Goal: Task Accomplishment & Management: Manage account settings

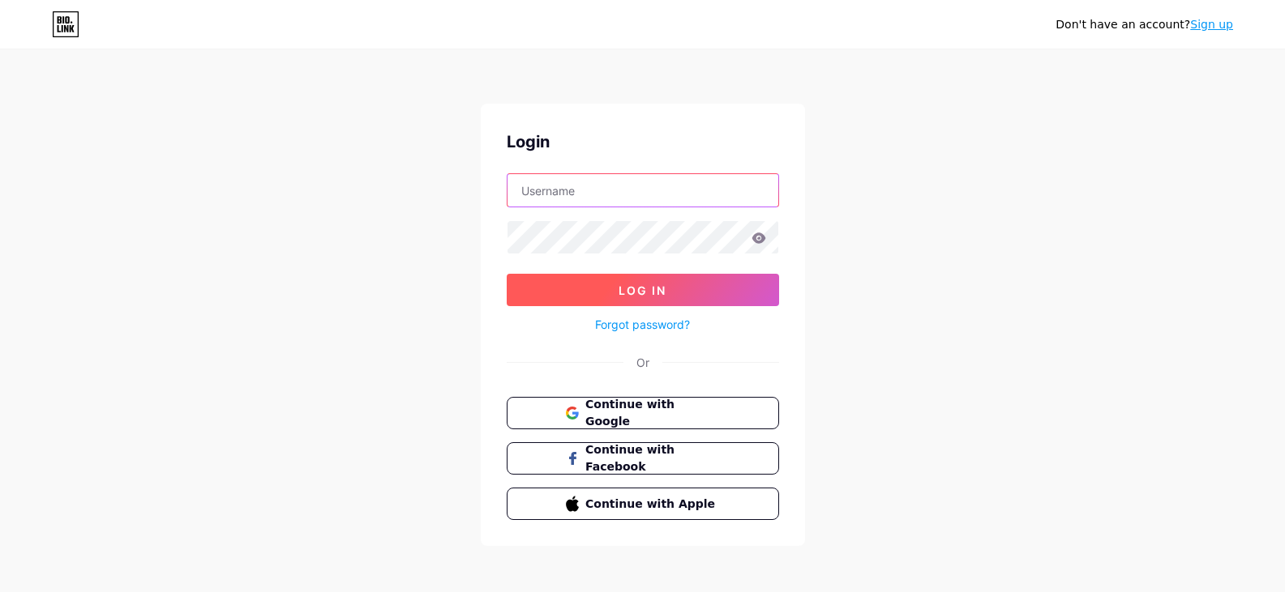
type input "[EMAIL_ADDRESS][DOMAIN_NAME]"
click at [624, 293] on span "Log In" at bounding box center [642, 291] width 48 height 14
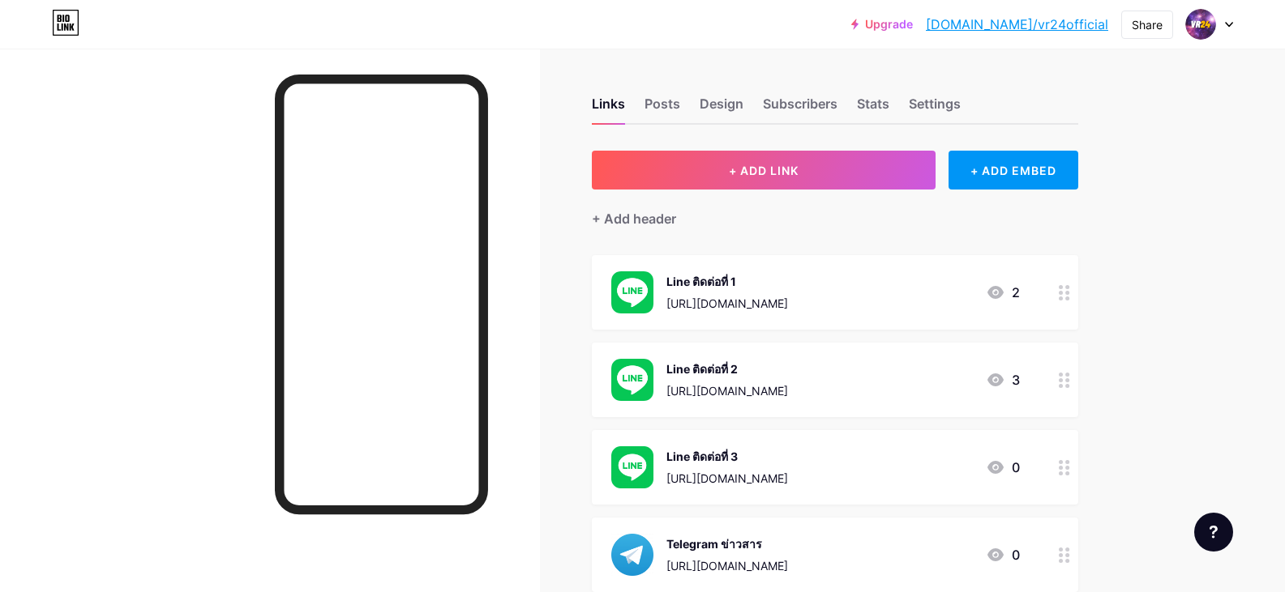
click at [830, 295] on div "Line ติดต่อที่ 1 [URL][DOMAIN_NAME] 2" at bounding box center [815, 292] width 408 height 42
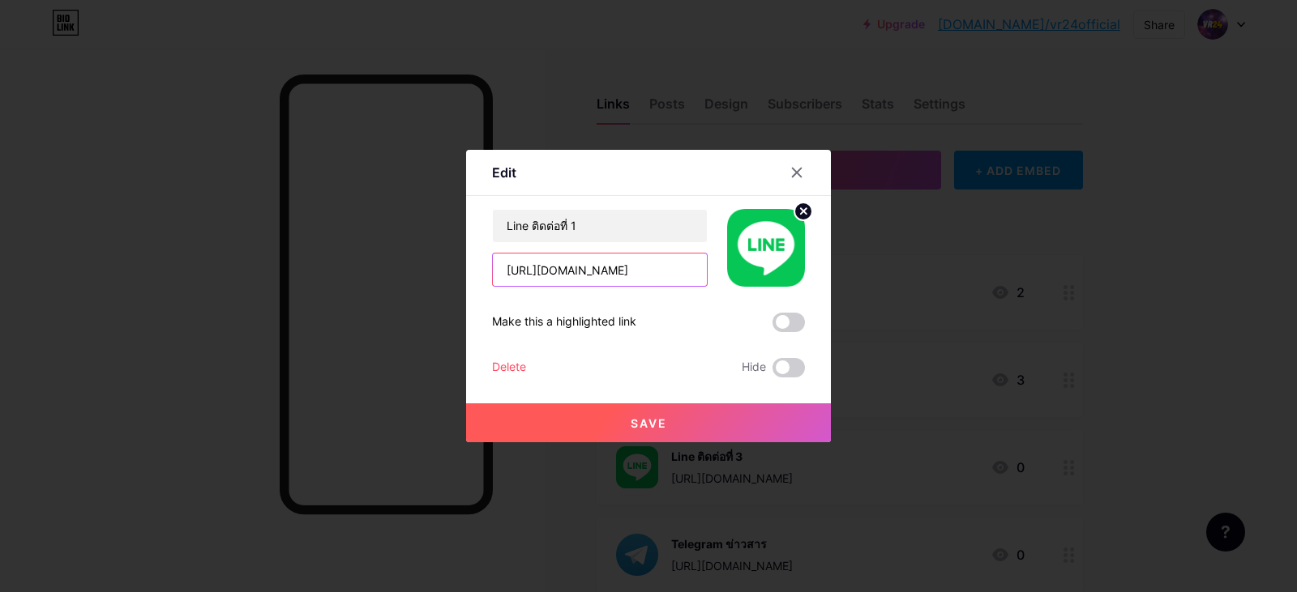
click at [651, 271] on input "[URL][DOMAIN_NAME]" at bounding box center [600, 270] width 214 height 32
paste input "07V5baz"
paste input "text"
type input "[URL][DOMAIN_NAME]"
click at [743, 412] on button "Save" at bounding box center [648, 423] width 365 height 39
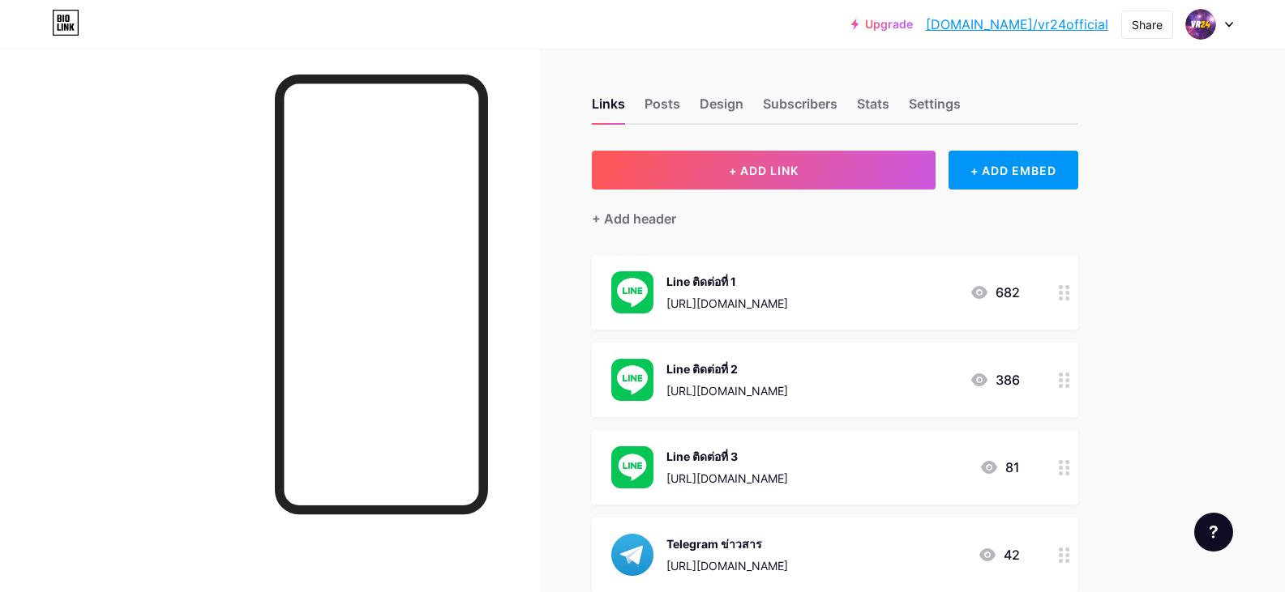
click at [927, 301] on div "Line ติดต่อที่ 1 [URL][DOMAIN_NAME] 682" at bounding box center [815, 292] width 408 height 42
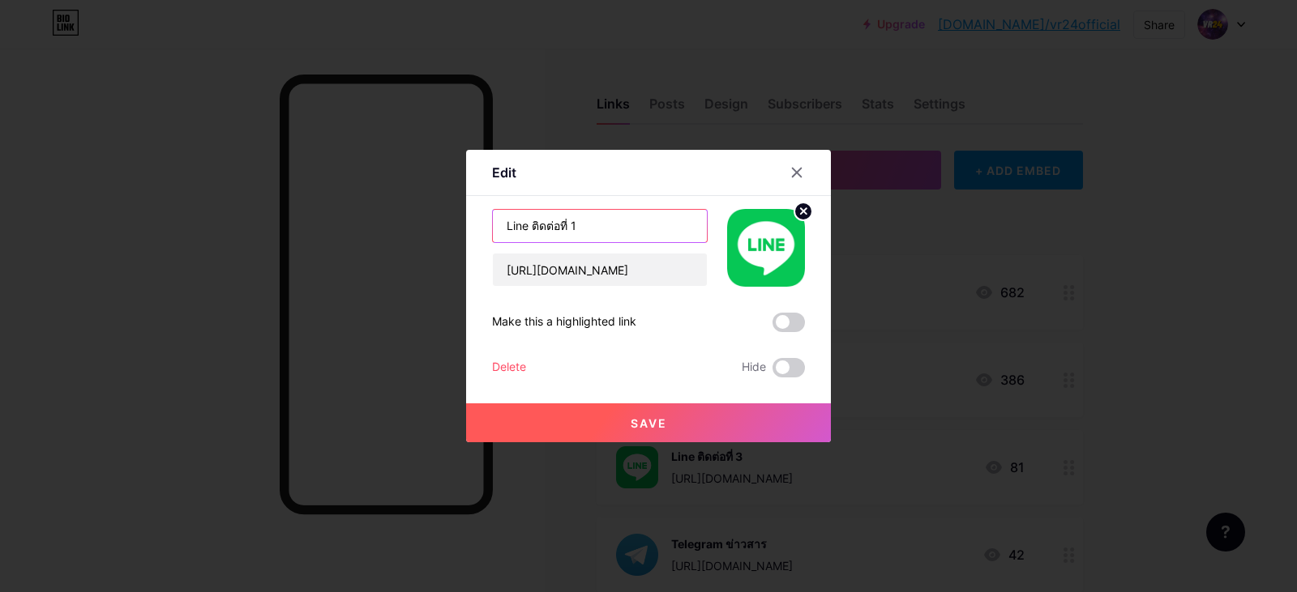
click at [618, 231] on input "Line ติดต่อที่ 1" at bounding box center [600, 226] width 214 height 32
type input "Line ติดต่อแอดมิน"
click at [721, 413] on button "Save" at bounding box center [648, 423] width 365 height 39
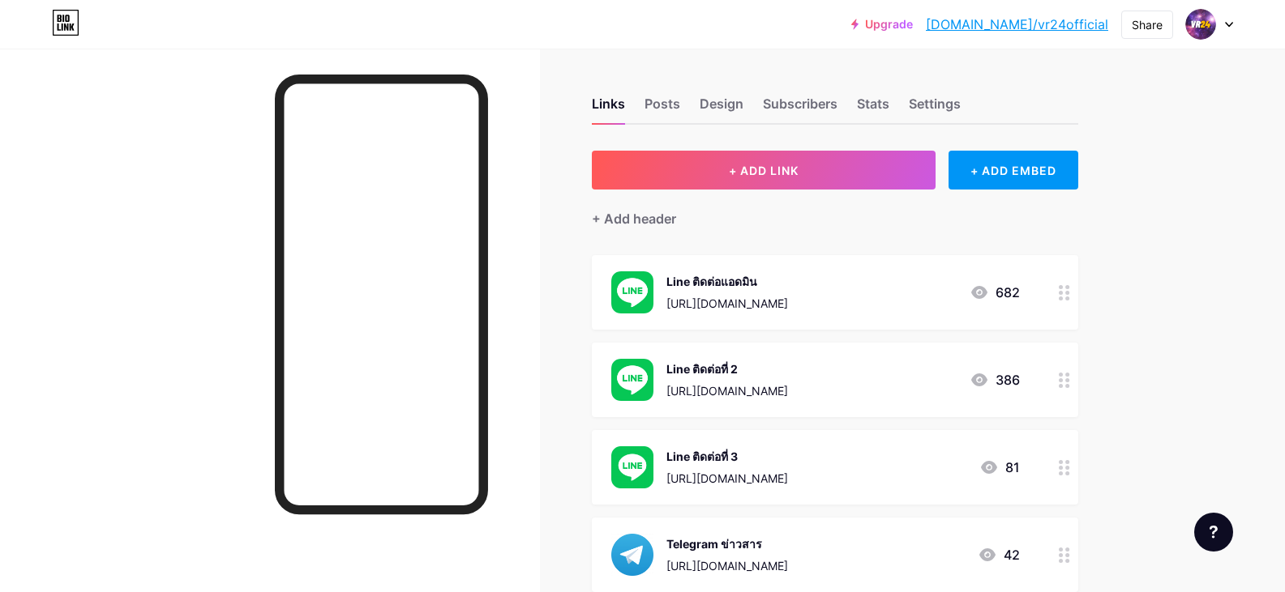
click at [901, 385] on div "Line ติดต่อที่ 2 [URL][DOMAIN_NAME] 386" at bounding box center [815, 380] width 408 height 42
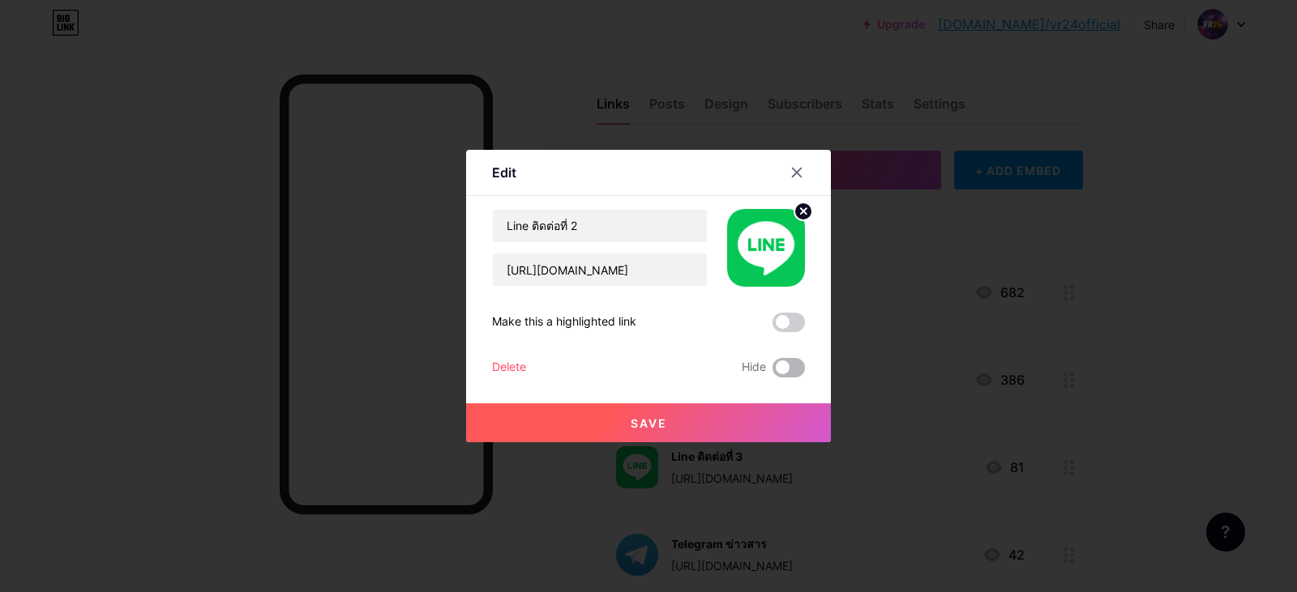
click at [799, 369] on span at bounding box center [788, 367] width 32 height 19
click at [772, 372] on input "checkbox" at bounding box center [772, 372] width 0 height 0
click at [769, 420] on button "Save" at bounding box center [648, 423] width 365 height 39
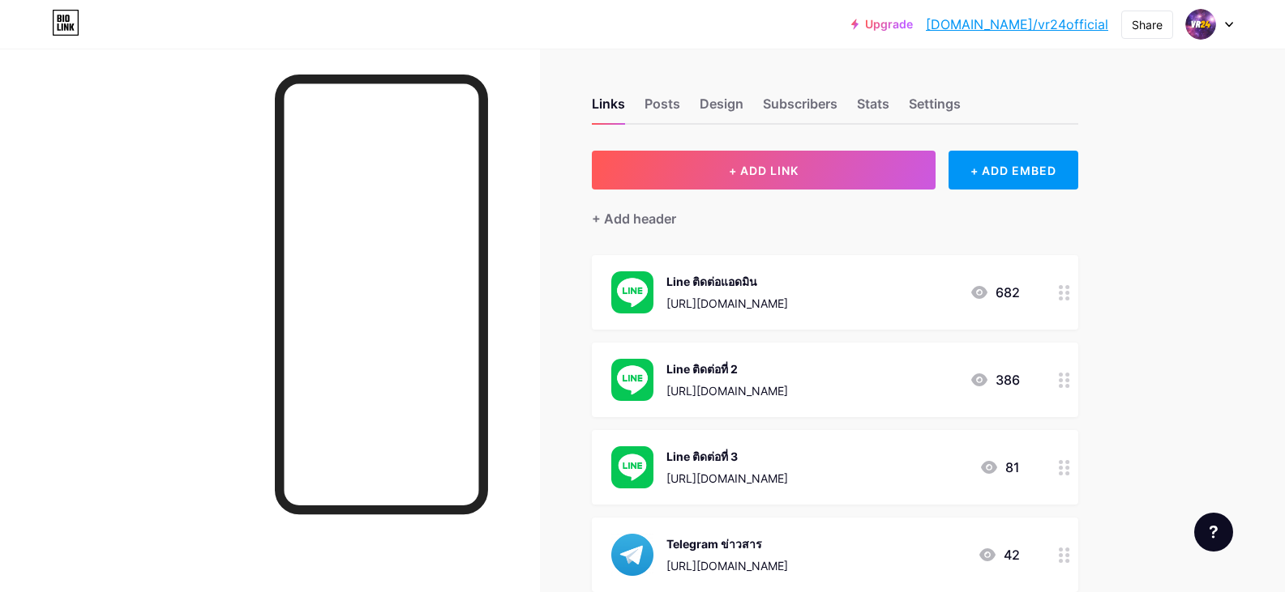
click at [878, 465] on div "Line ติดต่อที่ 3 [URL][DOMAIN_NAME] 81" at bounding box center [815, 468] width 408 height 42
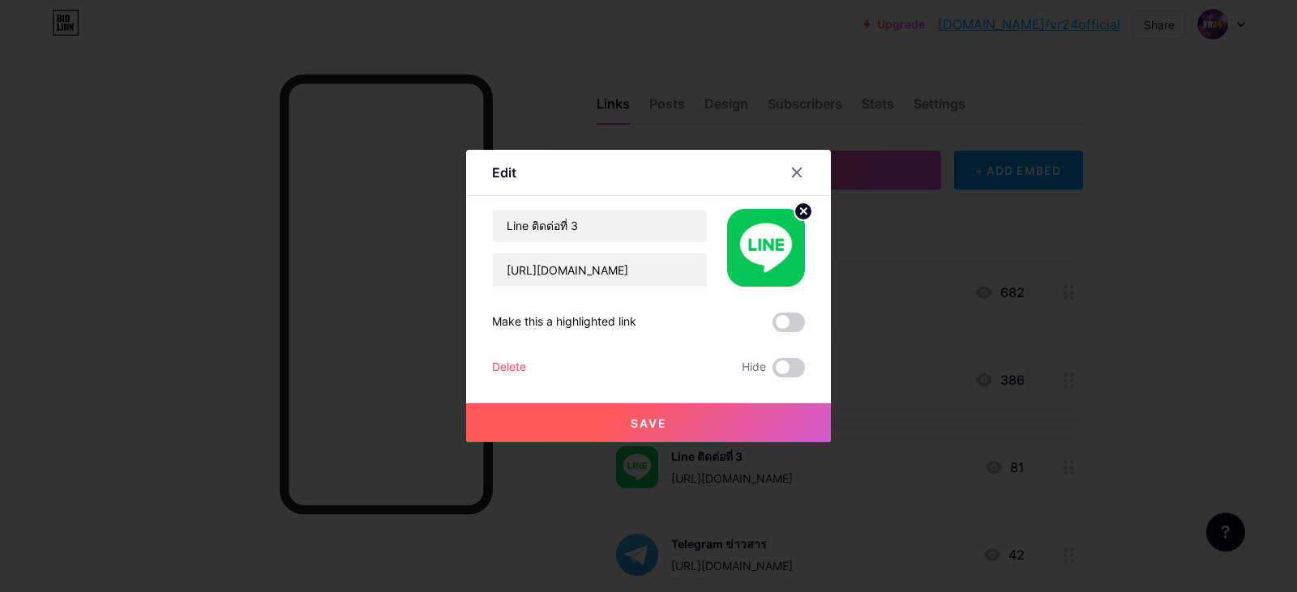
click at [776, 358] on label at bounding box center [788, 367] width 32 height 19
click at [772, 372] on input "checkbox" at bounding box center [772, 372] width 0 height 0
click at [760, 420] on button "Save" at bounding box center [648, 423] width 365 height 39
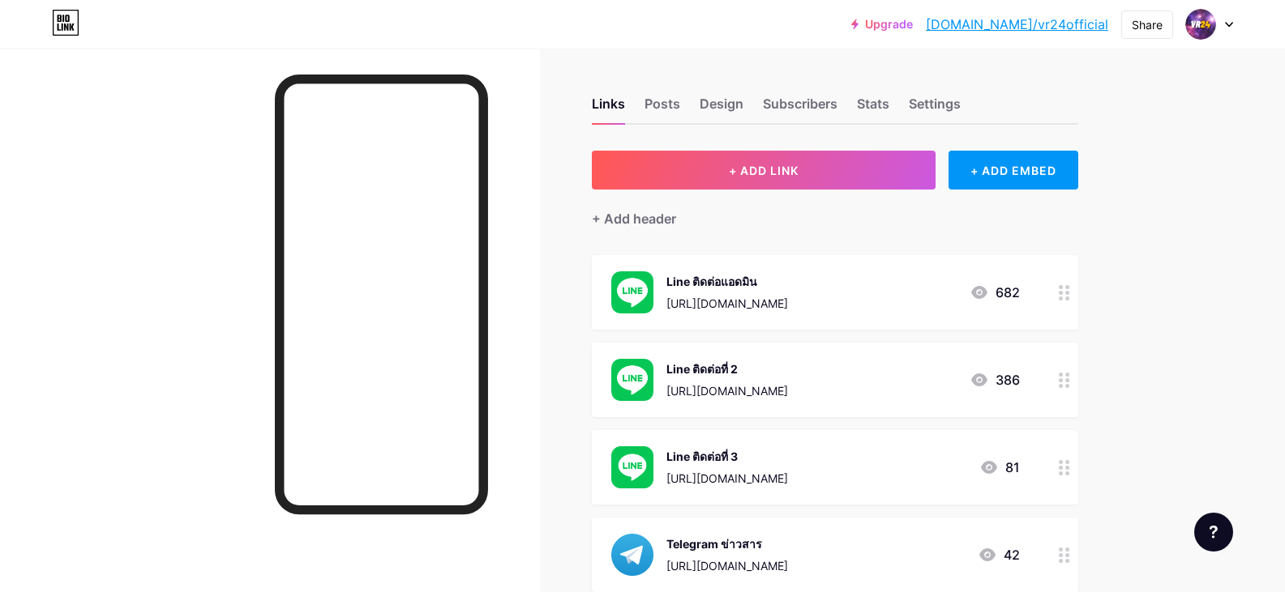
click at [1186, 400] on div "Upgrade [DOMAIN_NAME]/vr24of... [DOMAIN_NAME]/vr24official Share Switch account…" at bounding box center [642, 390] width 1285 height 781
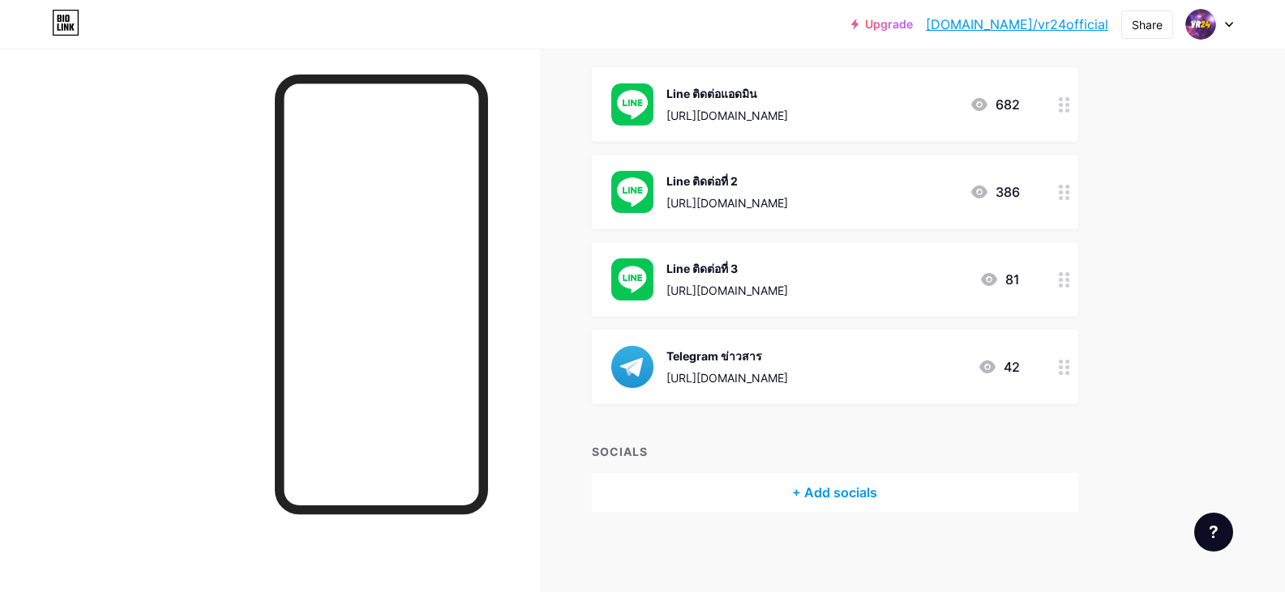
scroll to position [80, 0]
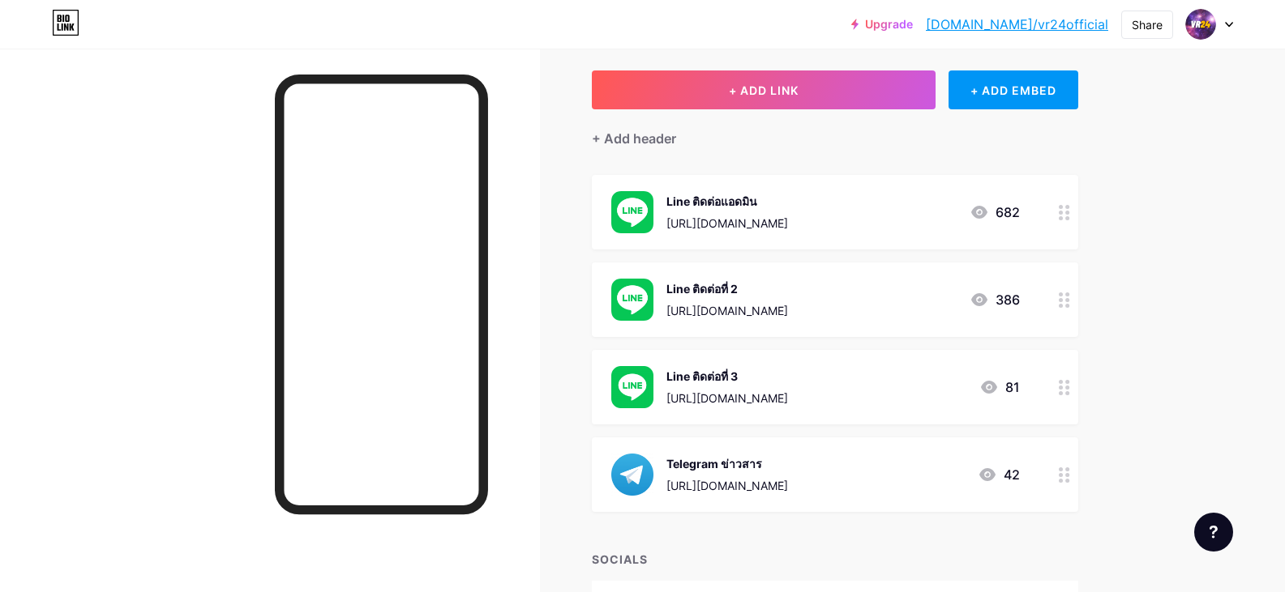
drag, startPoint x: 811, startPoint y: 218, endPoint x: 673, endPoint y: 227, distance: 138.9
click at [673, 227] on div "Line ติดต่อแอดมิน https://lin.ee/07V5baz 682" at bounding box center [815, 212] width 408 height 42
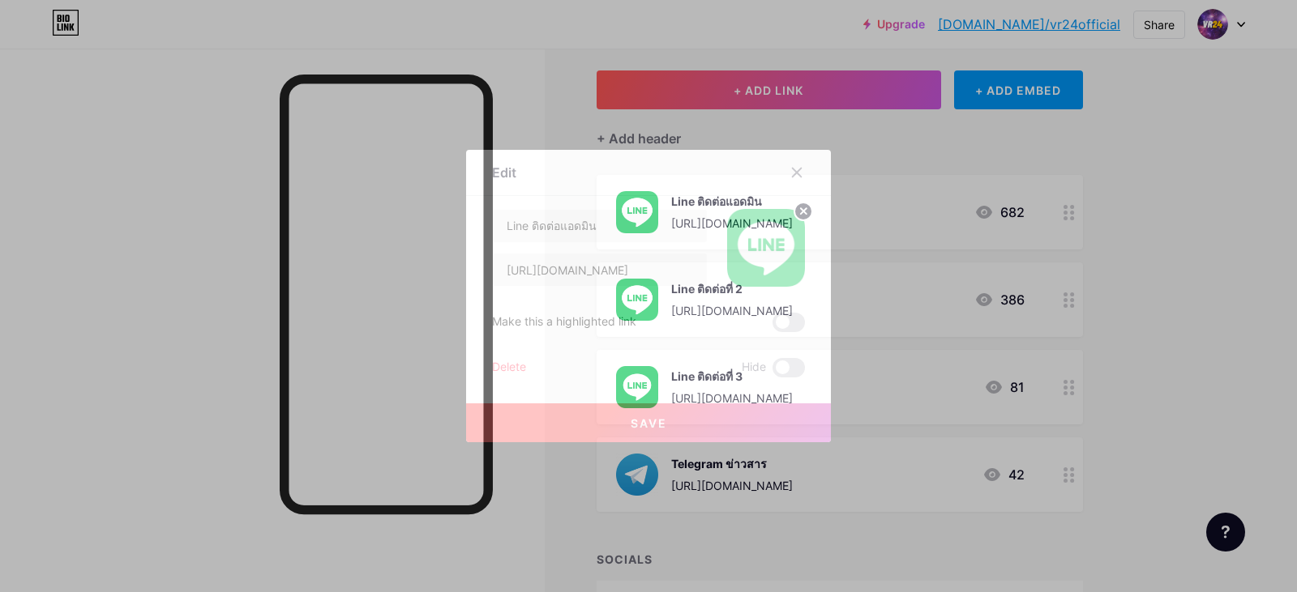
copy div "[URL][DOMAIN_NAME]"
click at [795, 177] on icon at bounding box center [796, 172] width 13 height 13
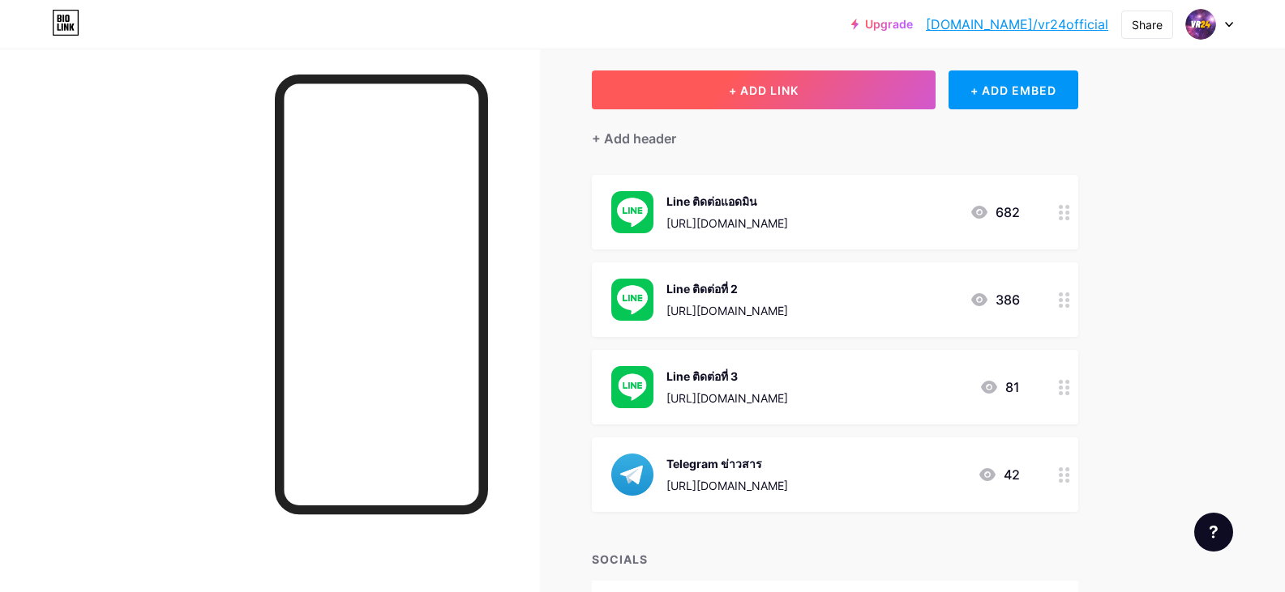
click at [845, 94] on button "+ ADD LINK" at bounding box center [764, 90] width 344 height 39
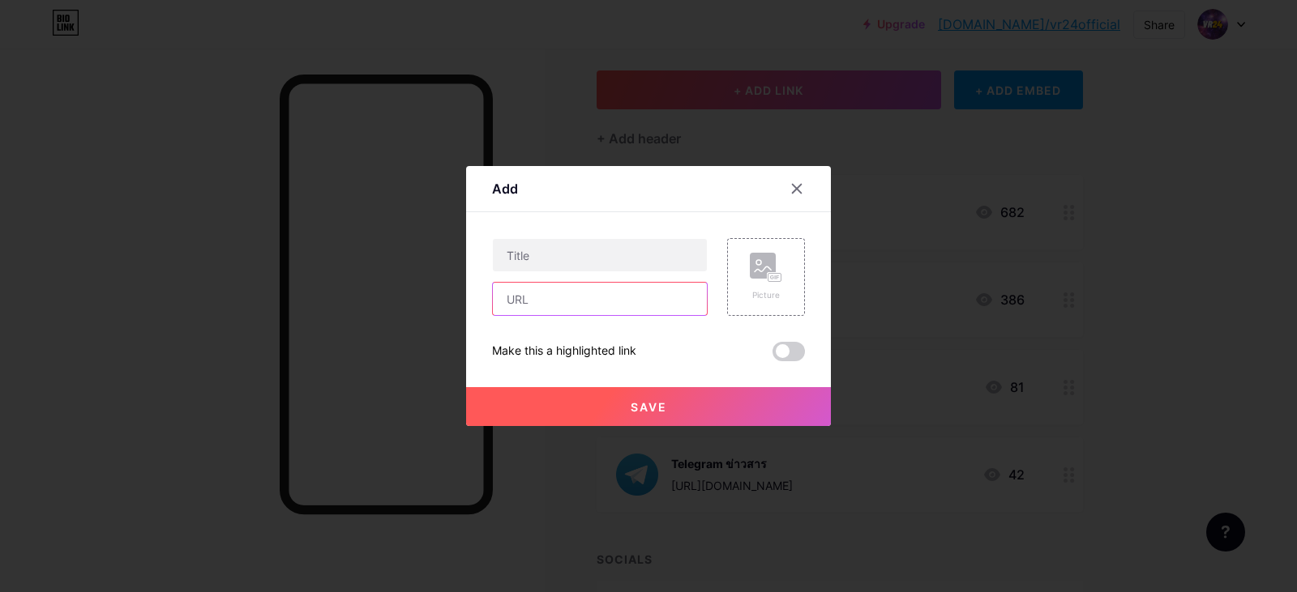
click at [607, 302] on input "text" at bounding box center [600, 299] width 214 height 32
paste input "[URL][DOMAIN_NAME]"
type input "[URL][DOMAIN_NAME]"
click at [624, 248] on input "text" at bounding box center [600, 255] width 214 height 32
type input "Line"
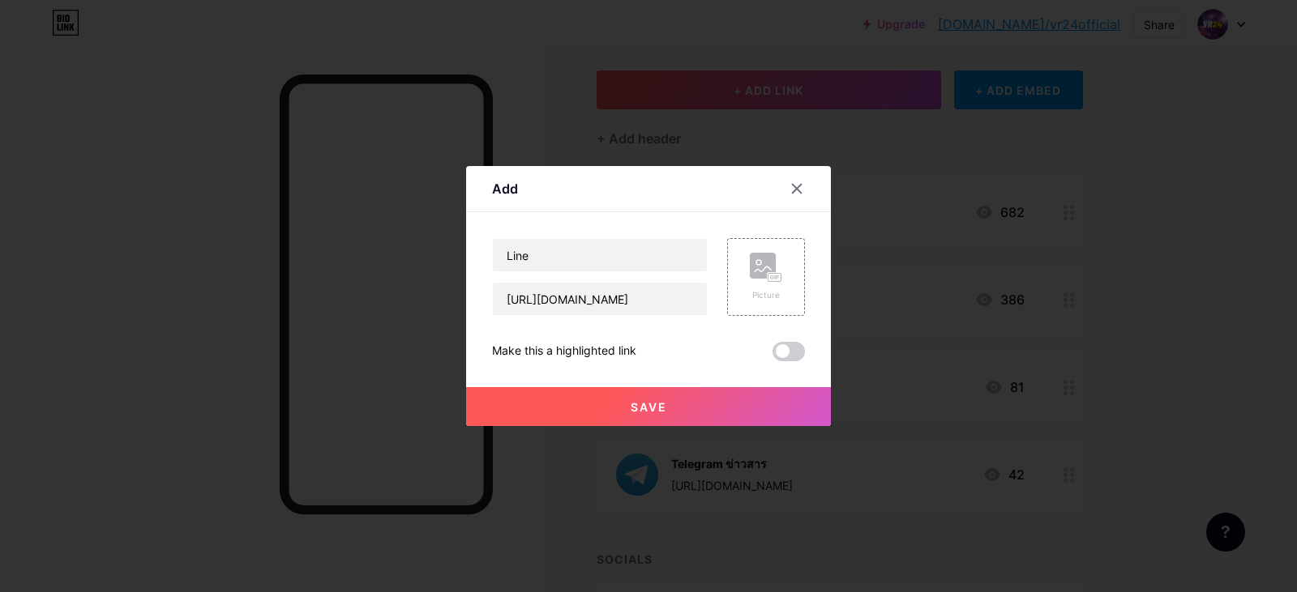
click at [797, 189] on icon at bounding box center [797, 189] width 9 height 9
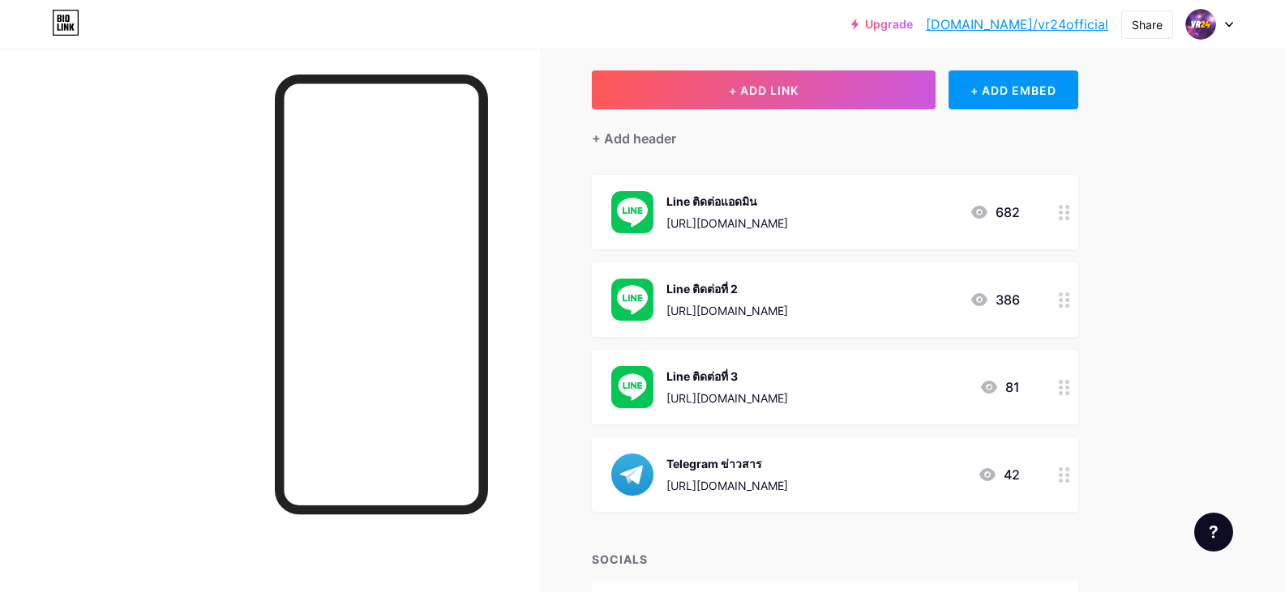
click at [1010, 211] on div "682" at bounding box center [994, 212] width 50 height 19
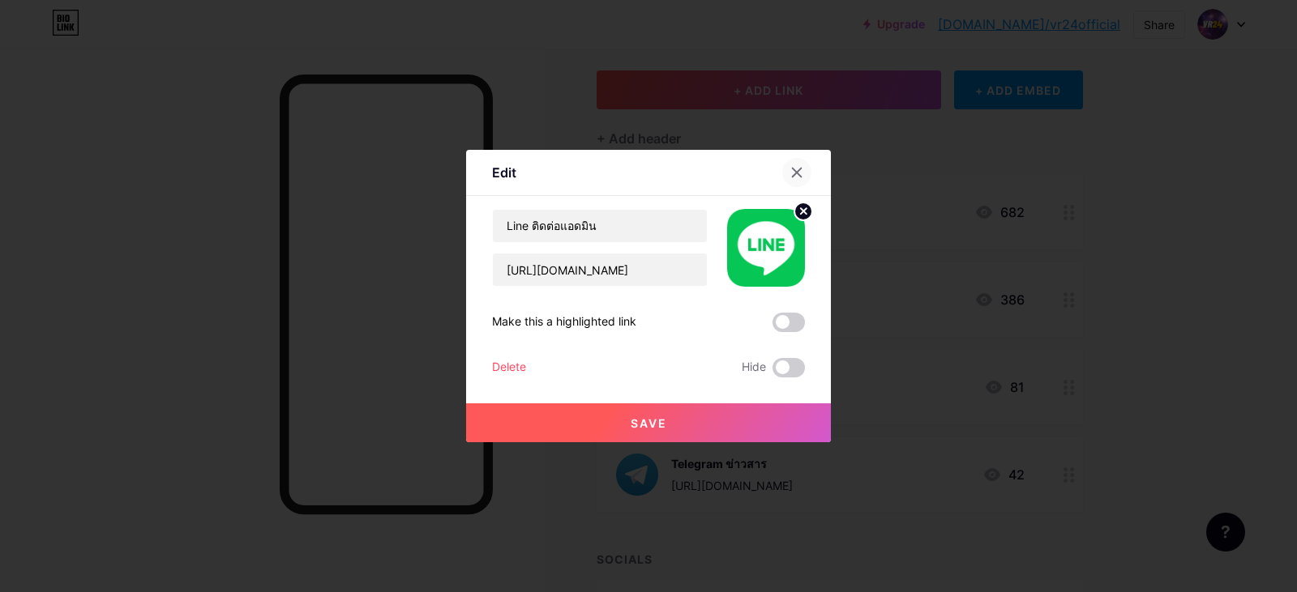
click at [789, 172] on div at bounding box center [796, 172] width 29 height 29
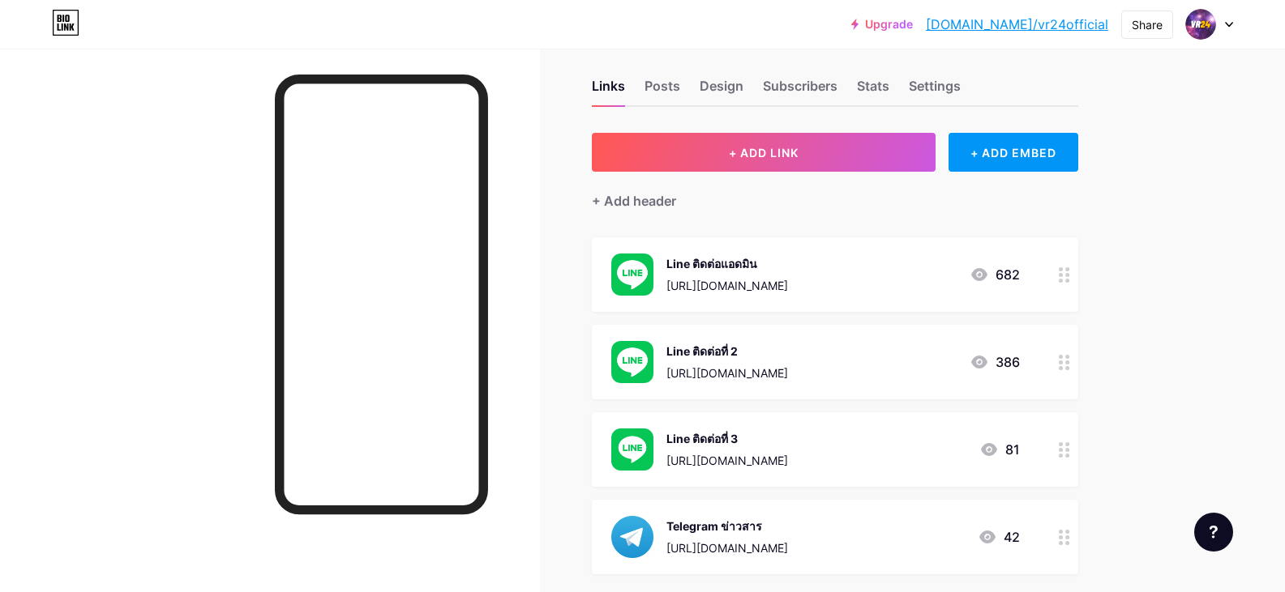
scroll to position [0, 0]
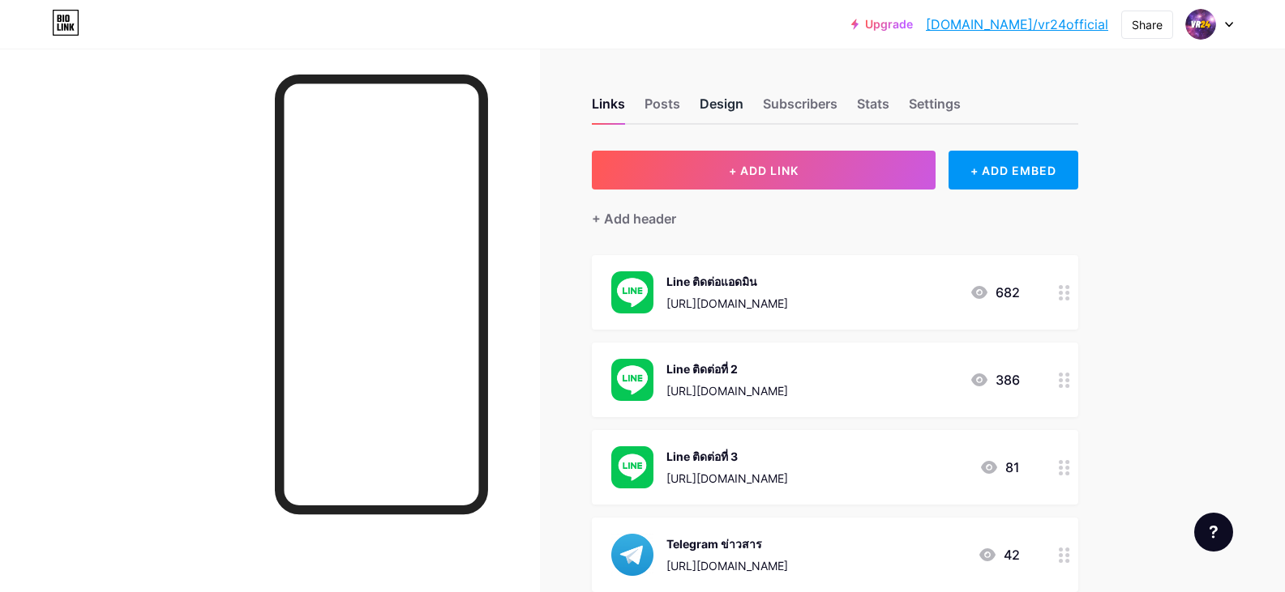
click at [735, 108] on div "Design" at bounding box center [721, 108] width 44 height 29
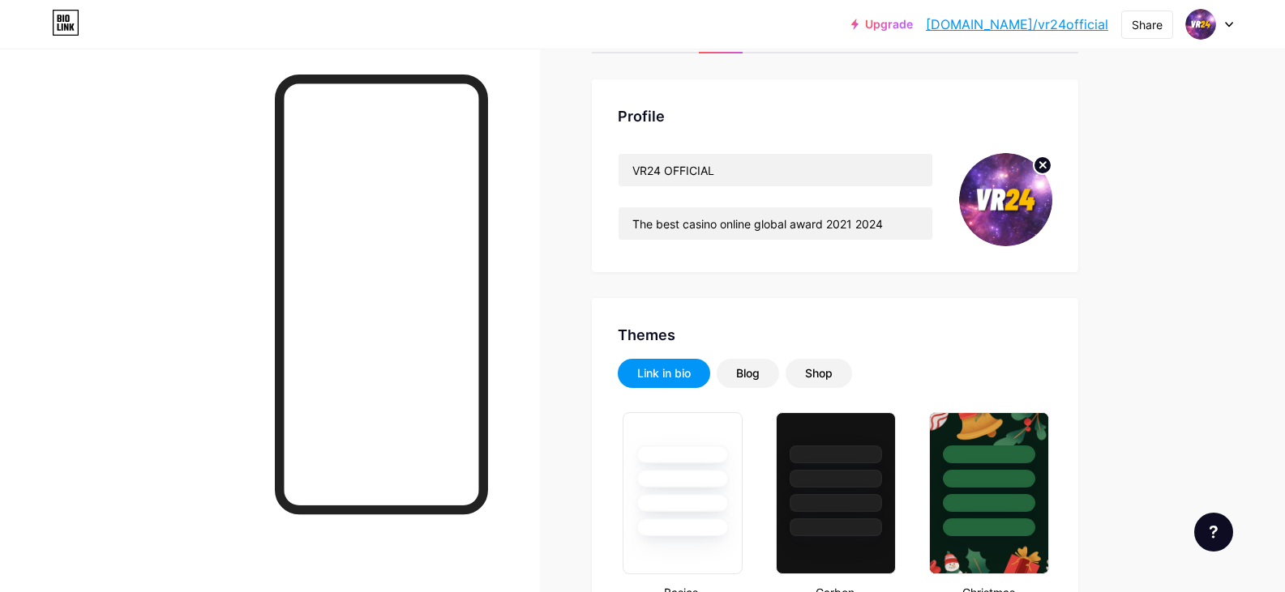
scroll to position [108, 0]
